Goal: Information Seeking & Learning: Learn about a topic

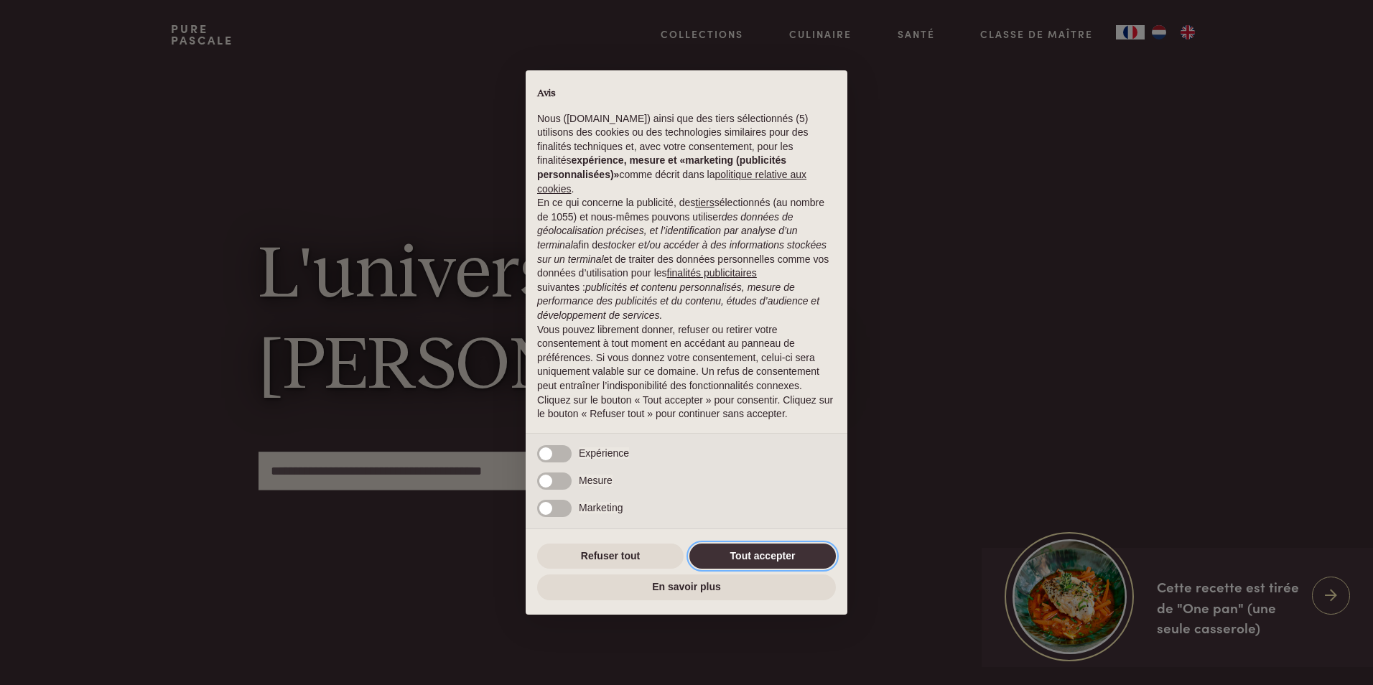
click at [746, 549] on button "Tout accepter" at bounding box center [762, 557] width 146 height 26
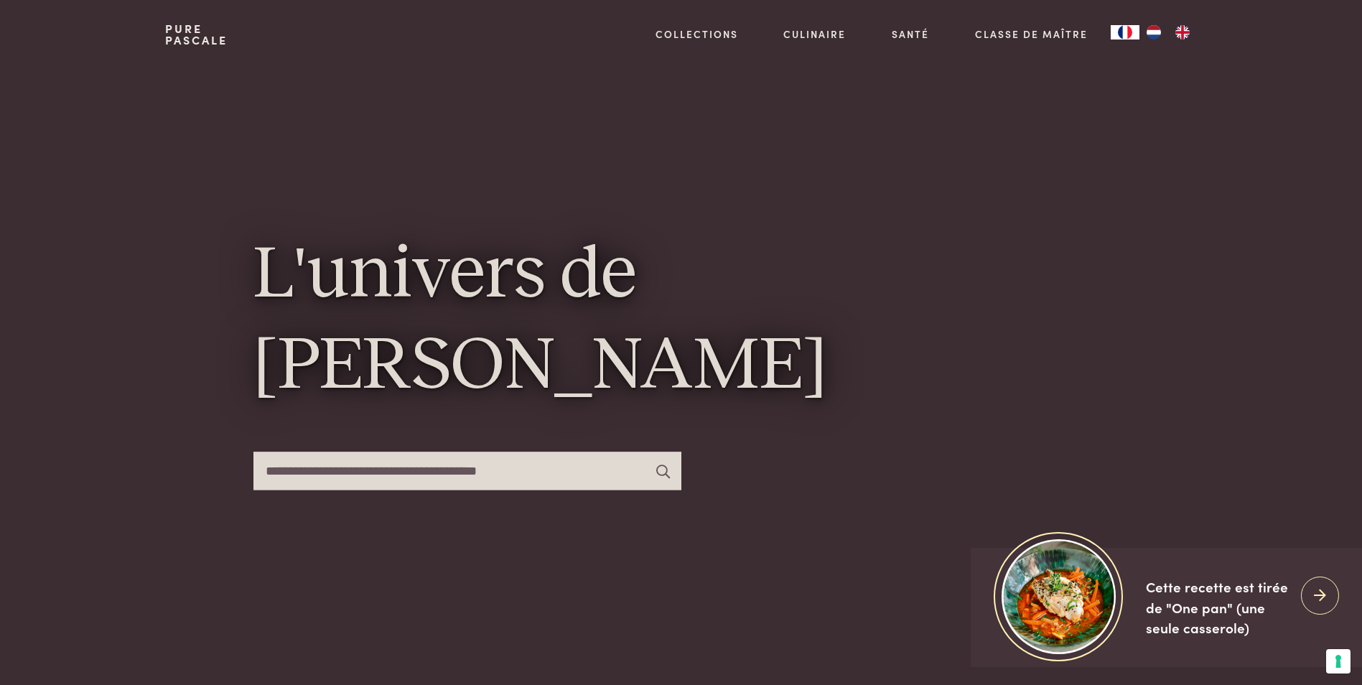
click at [502, 470] on input "text" at bounding box center [468, 471] width 428 height 38
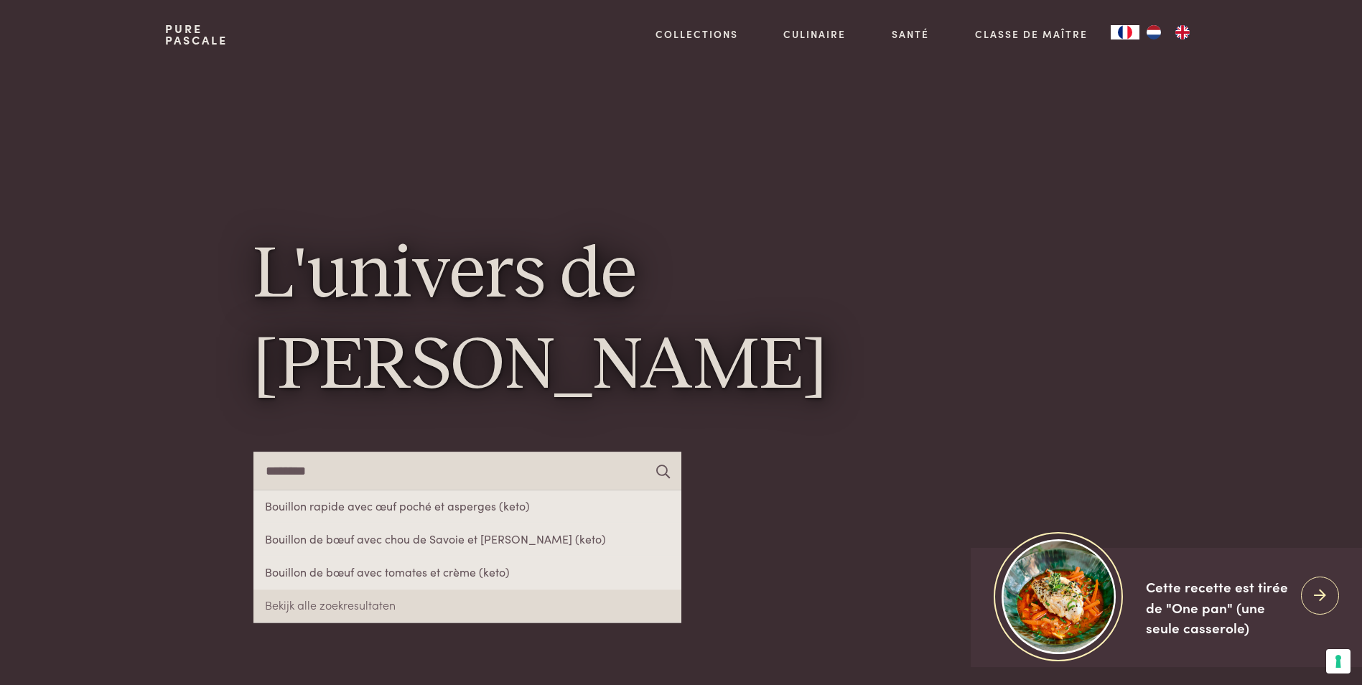
type input "********"
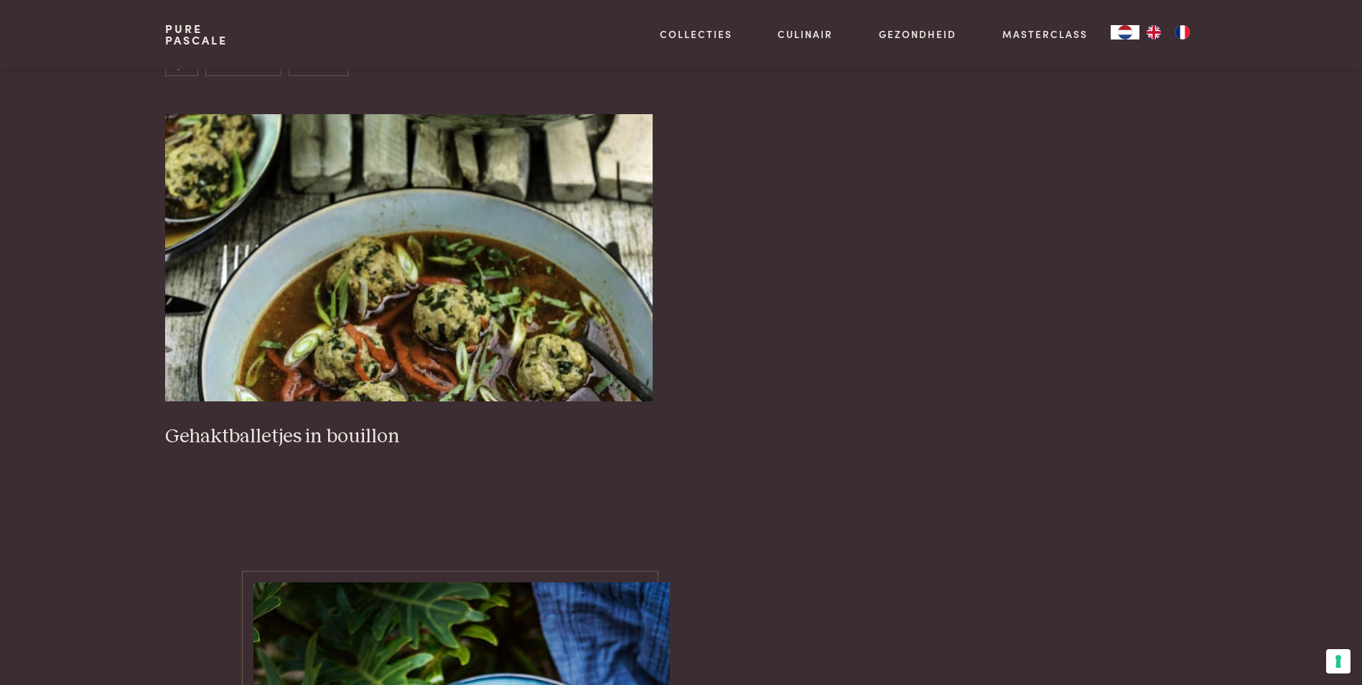
scroll to position [575, 0]
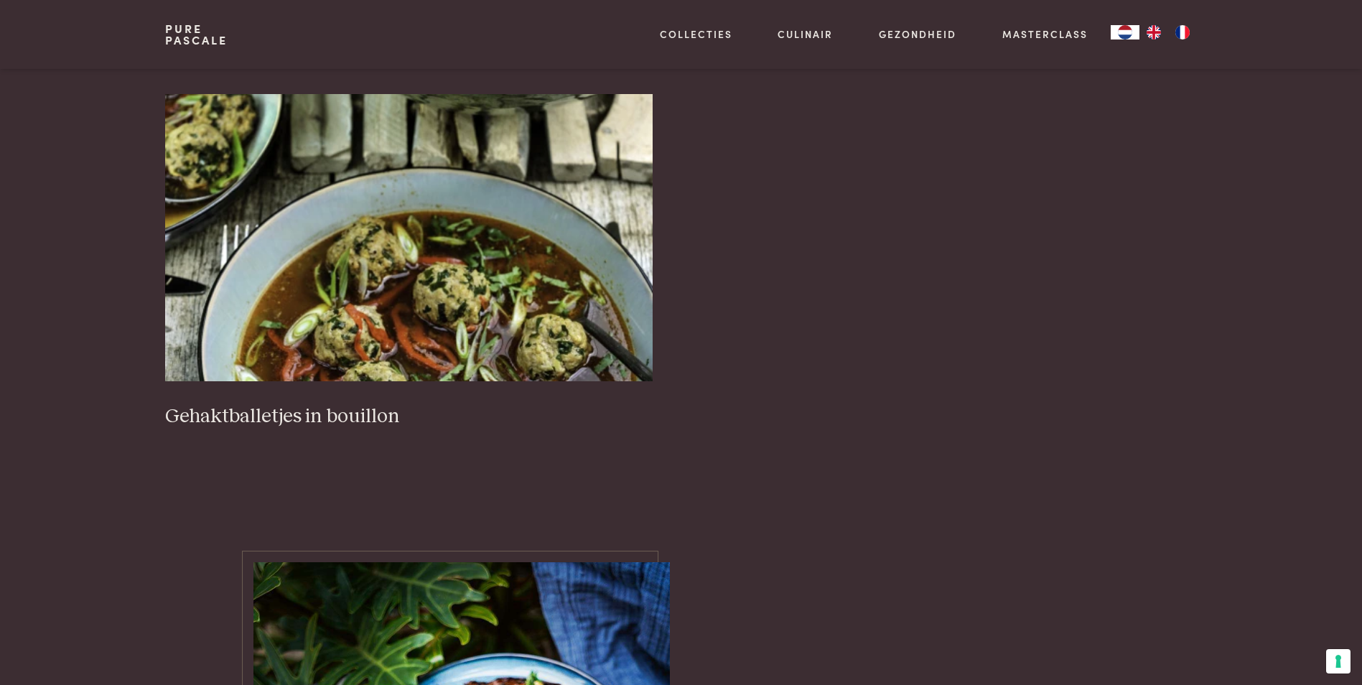
click at [1183, 32] on img "FR" at bounding box center [1182, 32] width 17 height 14
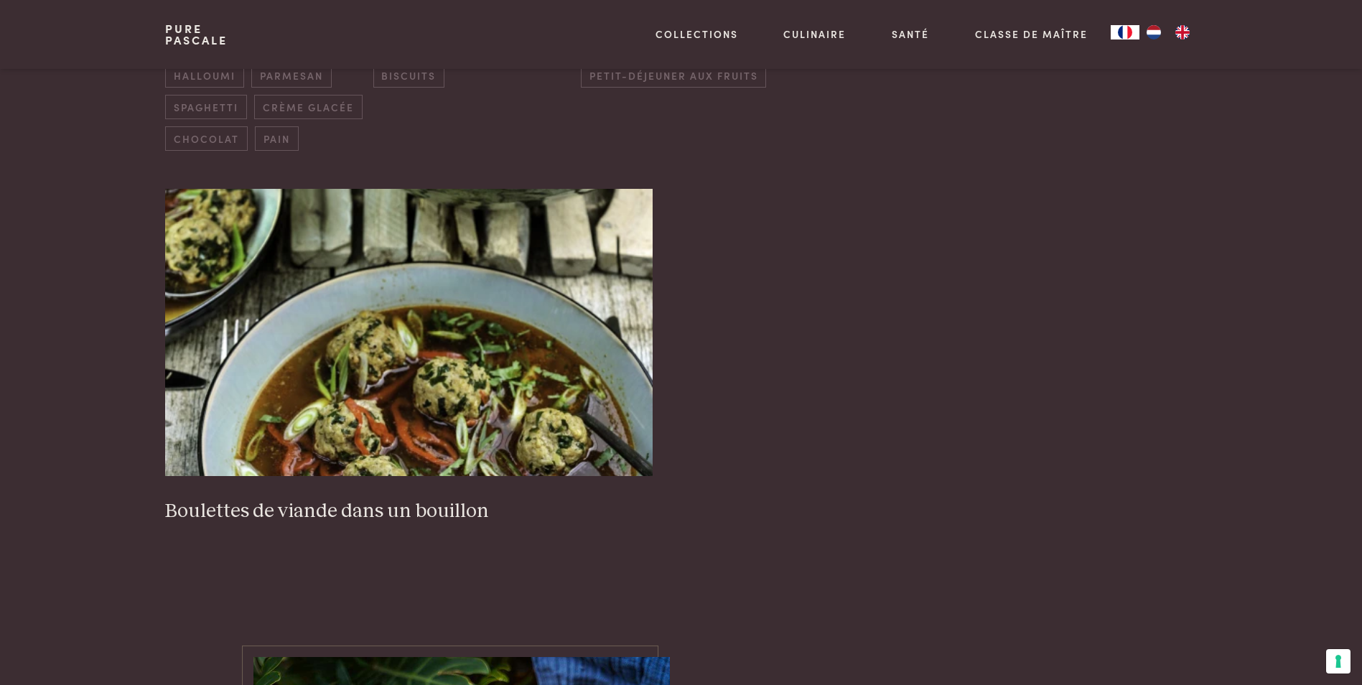
scroll to position [575, 0]
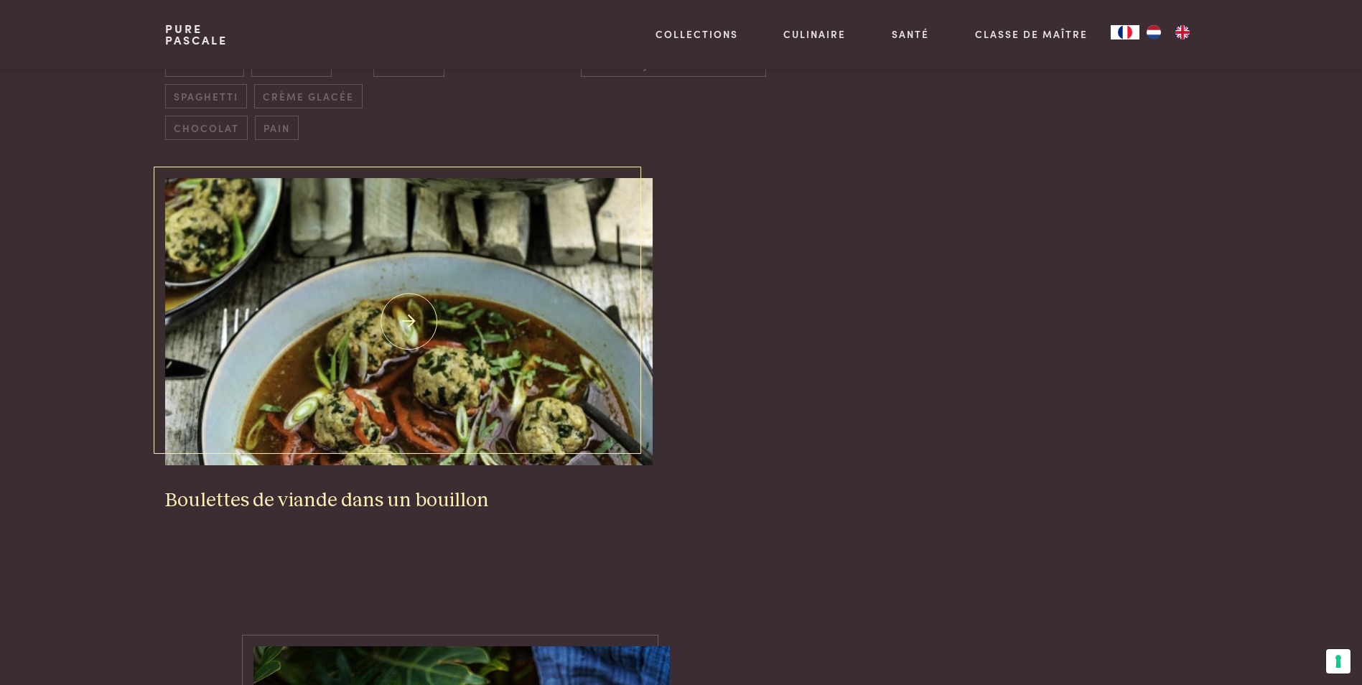
click at [381, 498] on h3 "Boulettes de viande dans un bouillon" at bounding box center [408, 500] width 487 height 25
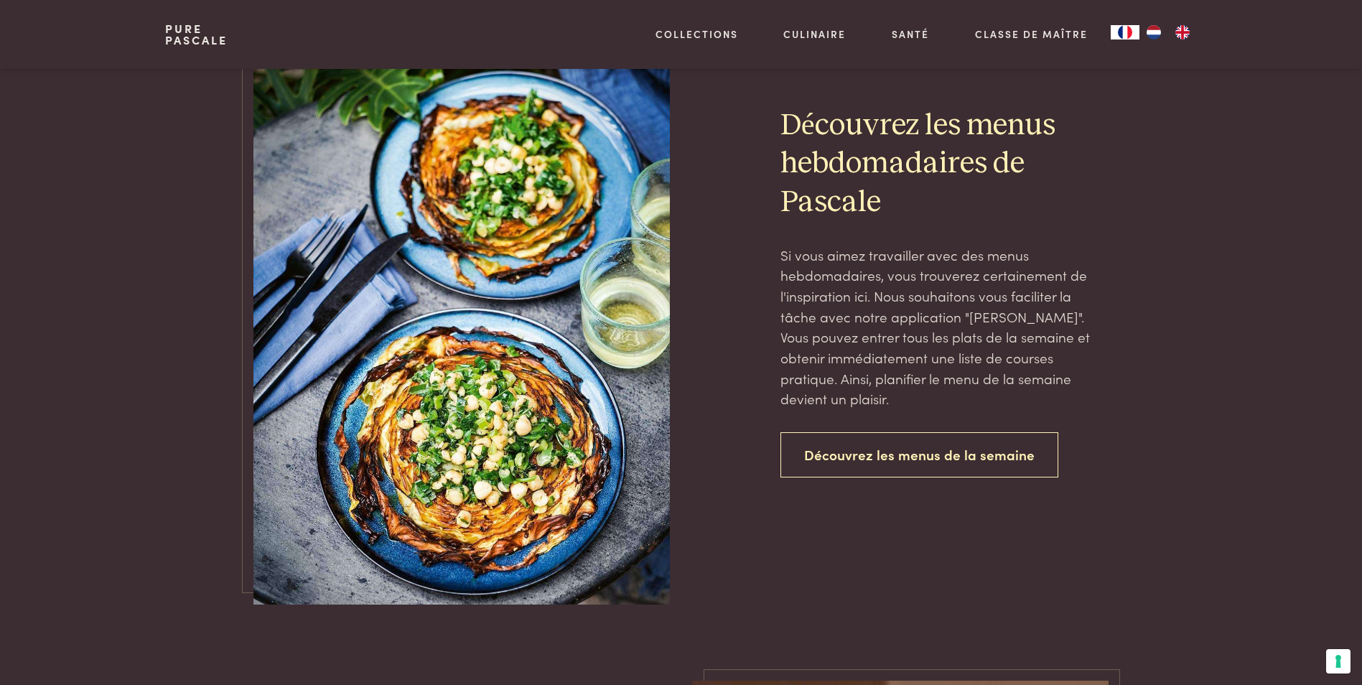
scroll to position [1364, 0]
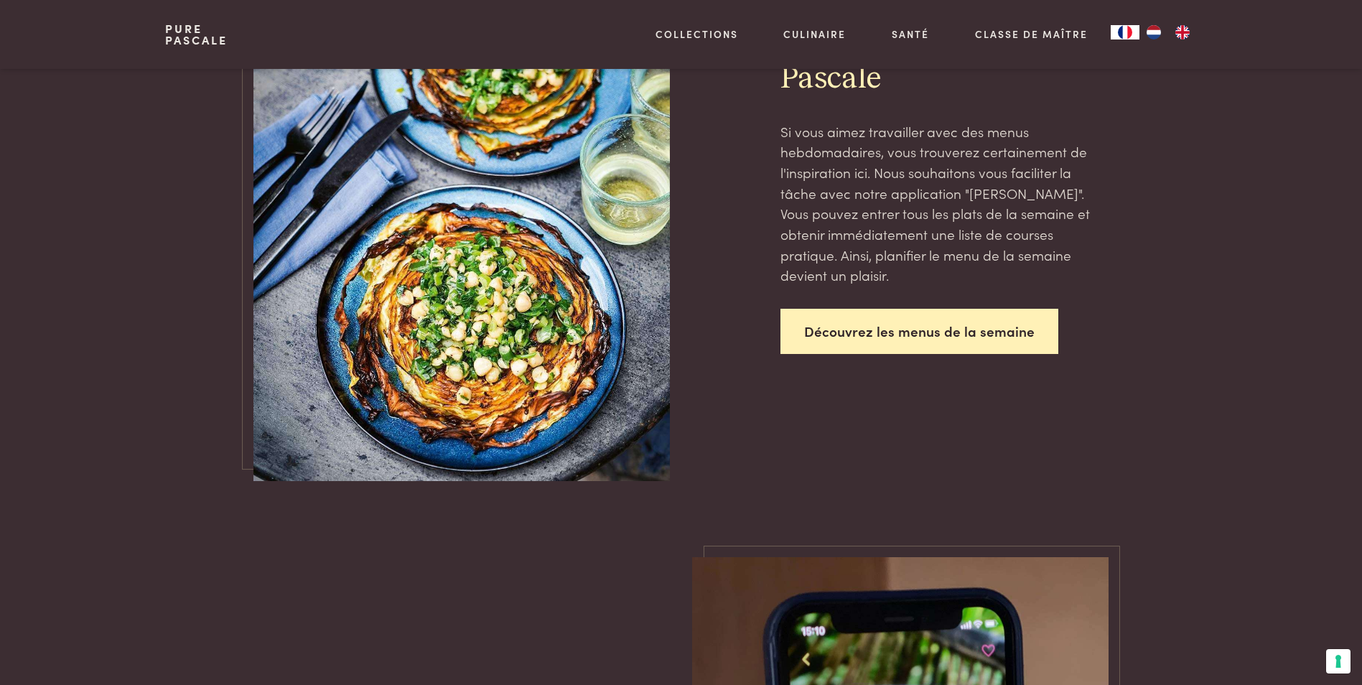
click at [947, 334] on link "Découvrez les menus de la semaine" at bounding box center [920, 331] width 278 height 45
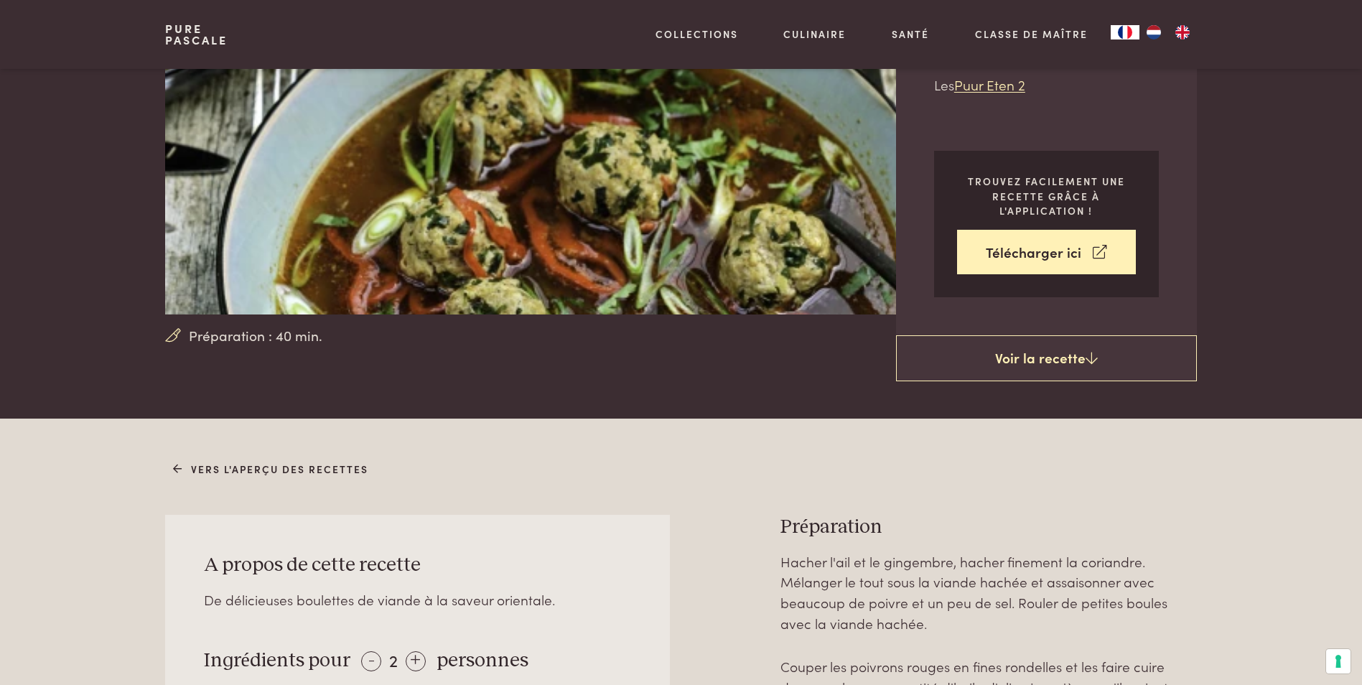
scroll to position [503, 0]
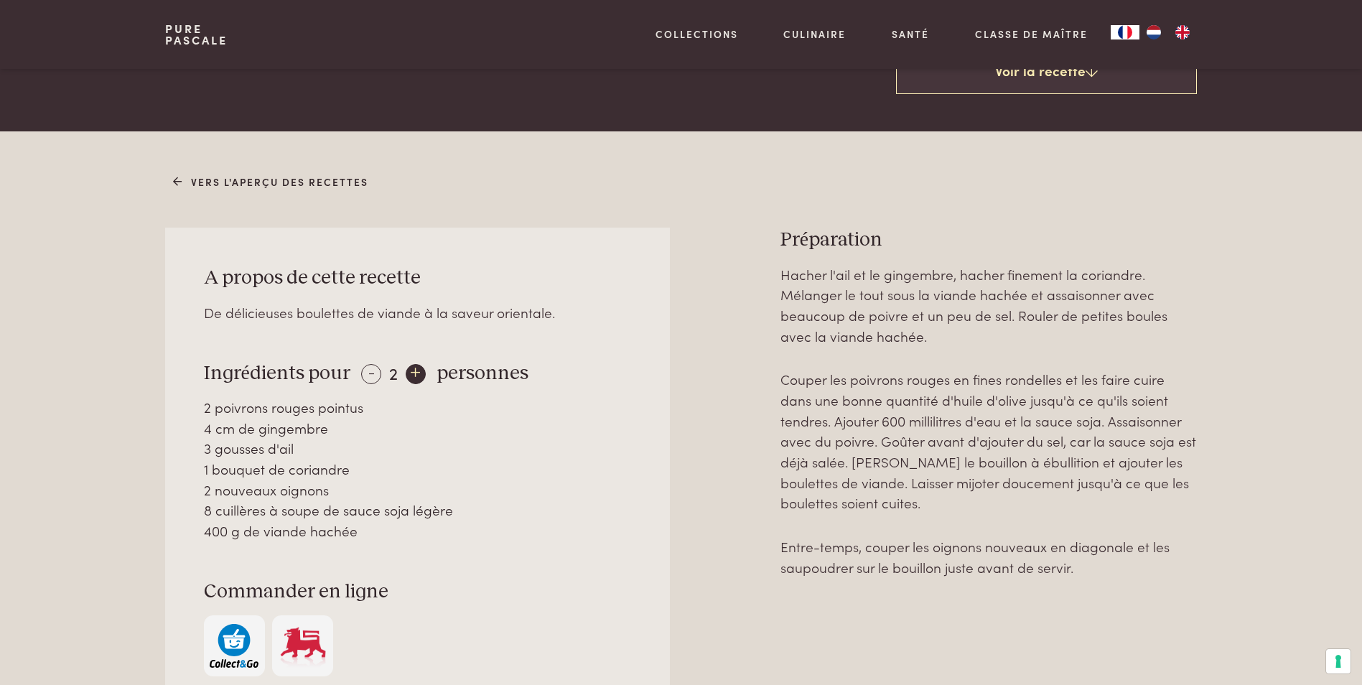
click at [414, 380] on div "+" at bounding box center [416, 374] width 20 height 20
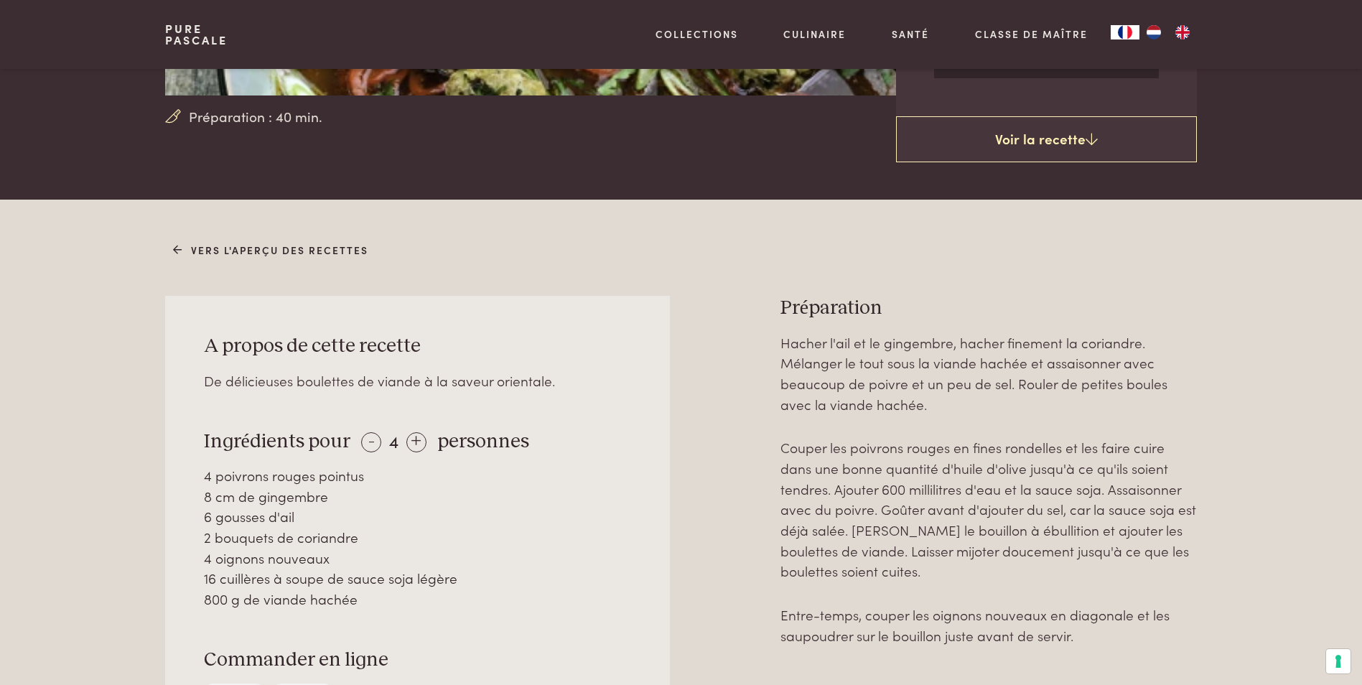
scroll to position [431, 0]
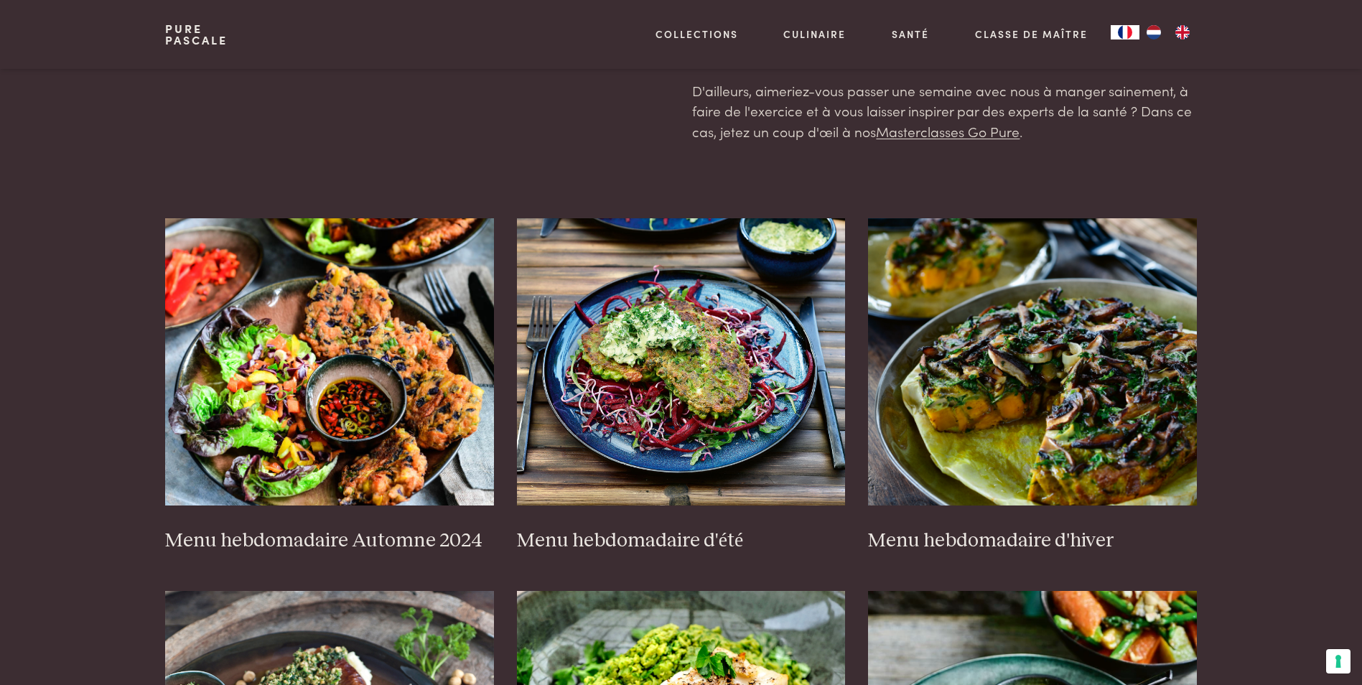
scroll to position [215, 0]
